Goal: Task Accomplishment & Management: Complete application form

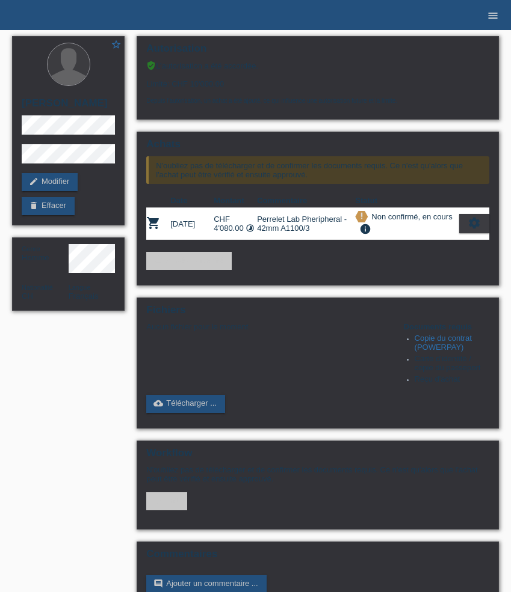
click at [491, 17] on icon "menu" at bounding box center [493, 16] width 12 height 12
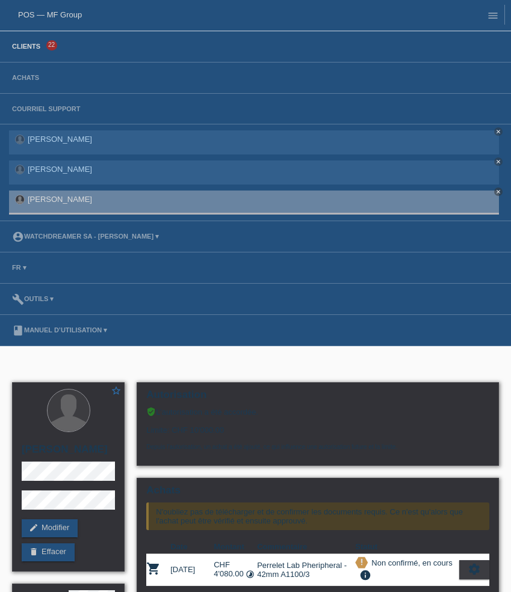
click at [27, 43] on link "Clients" at bounding box center [26, 46] width 40 height 7
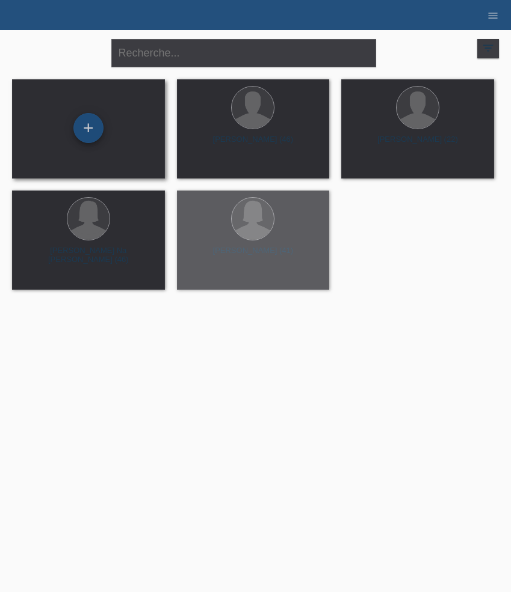
click at [94, 132] on div "+" at bounding box center [88, 128] width 30 height 30
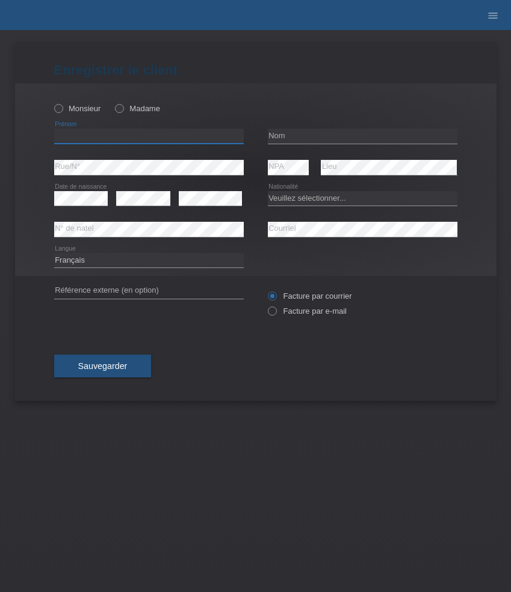
click at [129, 137] on input "text" at bounding box center [148, 136] width 189 height 15
paste input "Doruntina"
type input "Doruntina"
click at [134, 107] on label "Madame" at bounding box center [137, 108] width 45 height 9
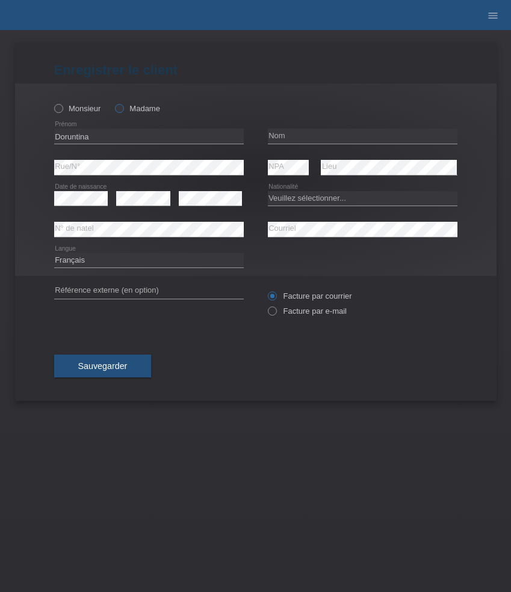
click at [123, 107] on input "Madame" at bounding box center [119, 108] width 8 height 8
radio input "true"
click at [309, 136] on input "text" at bounding box center [362, 136] width 189 height 15
paste input "Rushiti"
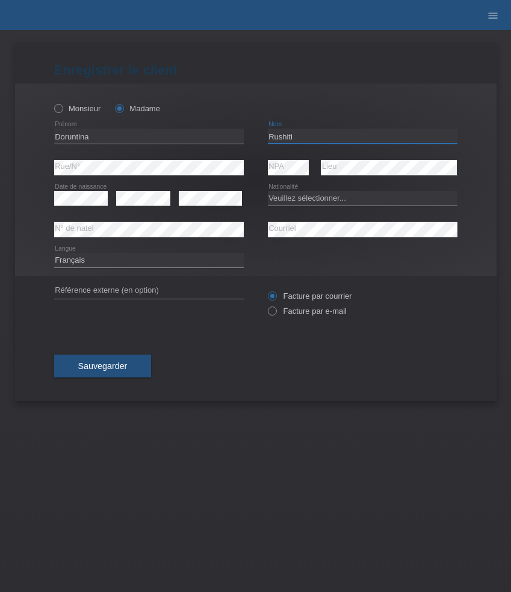
type input "Rushiti"
click at [108, 258] on select "Deutsch Français Italiano English" at bounding box center [148, 260] width 189 height 14
select select "de"
click at [54, 253] on select "Deutsch Français Italiano English" at bounding box center [148, 260] width 189 height 14
click at [329, 200] on select "Veuillez sélectionner... Suisse Allemagne Autriche Liechtenstein ------------ A…" at bounding box center [362, 198] width 189 height 14
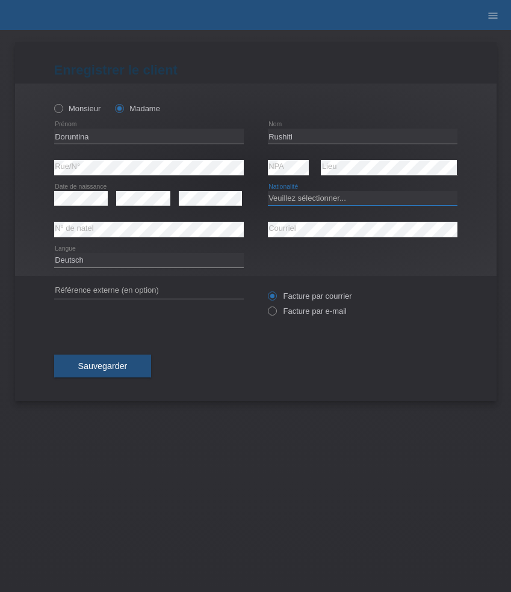
select select "DE"
click at [268, 191] on select "Veuillez sélectionner... Suisse Allemagne Autriche Liechtenstein ------------ A…" at bounding box center [362, 198] width 189 height 14
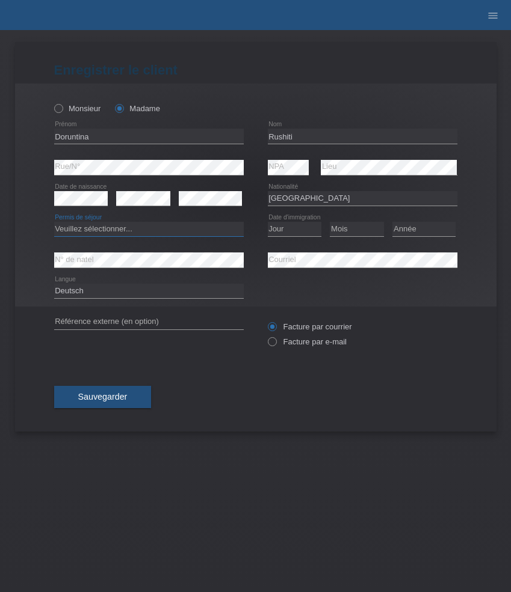
click at [175, 229] on select "Veuillez sélectionner... C B B - Statut de réfugié Autre" at bounding box center [148, 229] width 189 height 14
select select "B"
click at [54, 223] on select "Veuillez sélectionner... C B B - Statut de réfugié Autre" at bounding box center [148, 229] width 189 height 14
click at [291, 231] on select "Jour 01 02 03 04 05 06 07 08 09 10 11" at bounding box center [295, 229] width 54 height 14
select select "17"
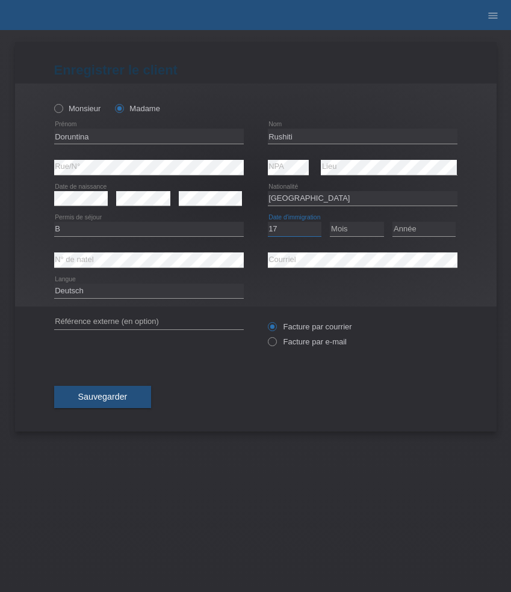
click at [268, 223] on select "Jour 01 02 03 04 05 06 07 08 09 10 11" at bounding box center [295, 229] width 54 height 14
click at [357, 227] on select "Mois 01 02 03 04 05 06 07 08 09 10 11" at bounding box center [357, 229] width 54 height 14
select select "02"
click at [330, 223] on select "Mois 01 02 03 04 05 06 07 08 09 10 11" at bounding box center [357, 229] width 54 height 14
click at [407, 230] on select "Année 2025 2024 2023 2022 2021 2020 2019 2018 2017 2016 2015 2014 2013 2012 201…" at bounding box center [423, 229] width 63 height 14
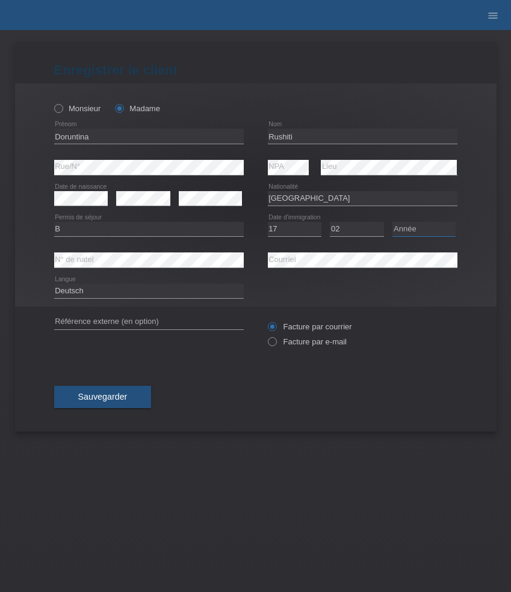
select select "1995"
click at [392, 223] on select "Année 2025 2024 2023 2022 2021 2020 2019 2018 2017 2016 2015 2014 2013 2012 201…" at bounding box center [423, 229] width 63 height 14
click at [285, 343] on label "Facture par e-mail" at bounding box center [307, 341] width 79 height 9
click at [275, 343] on input "Facture par e-mail" at bounding box center [272, 344] width 8 height 15
radio input "true"
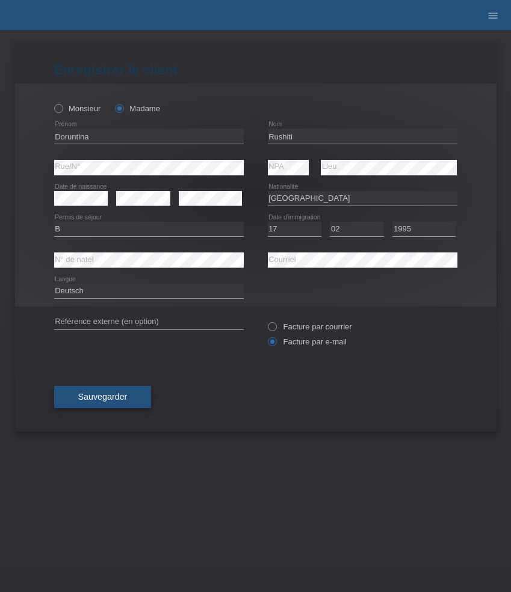
click at [123, 391] on button "Sauvegarder" at bounding box center [102, 397] width 97 height 23
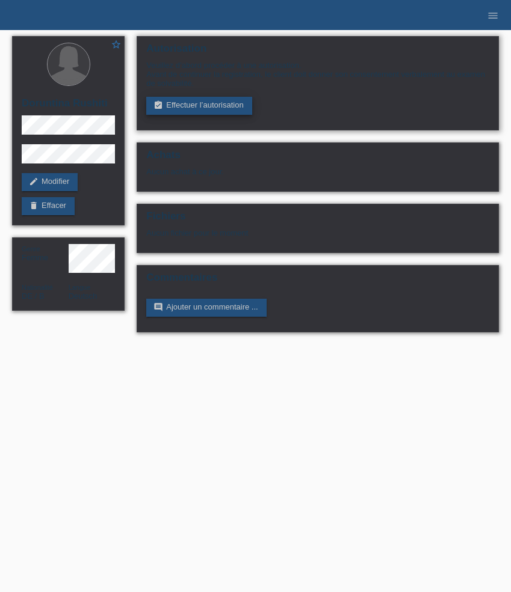
click at [178, 108] on link "assignment_turned_in Effectuer l’autorisation" at bounding box center [198, 106] width 105 height 18
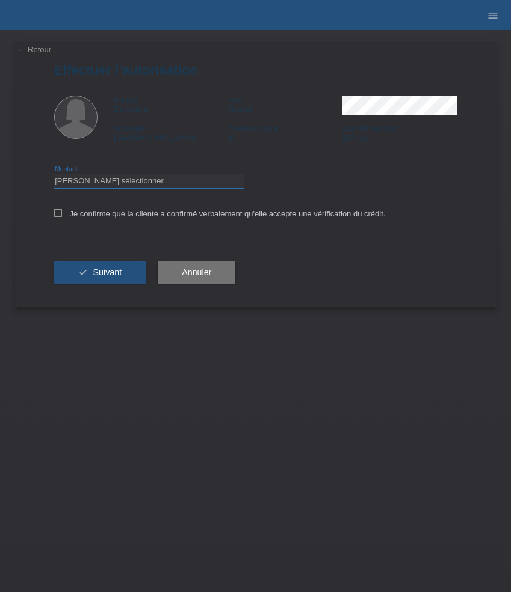
click at [183, 178] on select "Veuillez sélectionner CHF 1.00 - CHF 499.00 CHF 500.00 - CHF 1'999.00 CHF 2'000…" at bounding box center [148, 181] width 189 height 14
select select "3"
click at [54, 176] on select "Veuillez sélectionner CHF 1.00 - CHF 499.00 CHF 500.00 - CHF 1'999.00 CHF 2'000…" at bounding box center [148, 181] width 189 height 14
click at [191, 215] on label "Je confirme que la cliente a confirmé verbalement qu'elle accepte une vérificat…" at bounding box center [219, 213] width 331 height 9
click at [62, 215] on input "Je confirme que la cliente a confirmé verbalement qu'elle accepte une vérificat…" at bounding box center [58, 213] width 8 height 8
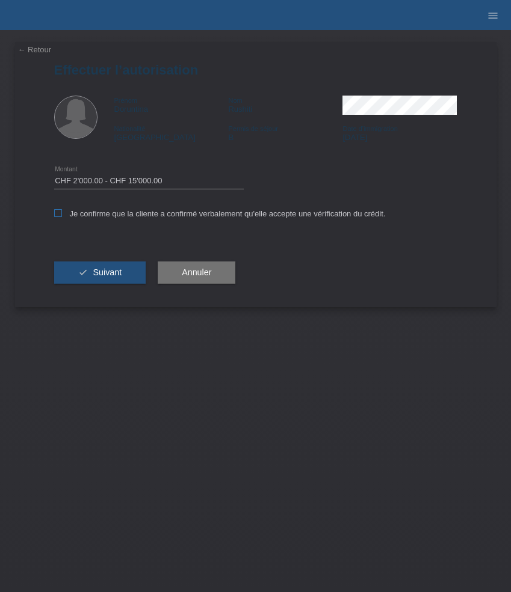
checkbox input "true"
click at [115, 268] on button "check Suivant" at bounding box center [100, 273] width 92 height 23
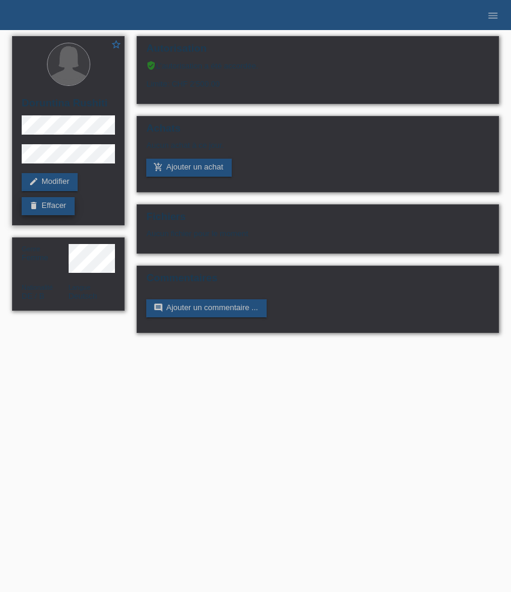
click at [57, 203] on link "delete Effacer" at bounding box center [48, 206] width 53 height 18
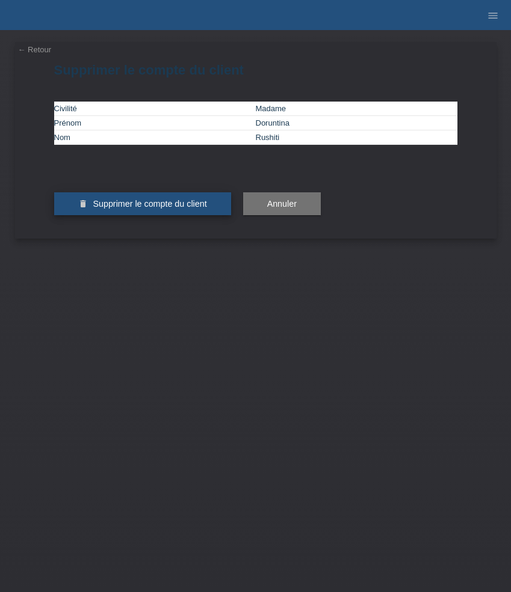
click at [171, 215] on button "delete Supprimer le compte du client" at bounding box center [142, 203] width 177 height 23
